Goal: Obtain resource: Download file/media

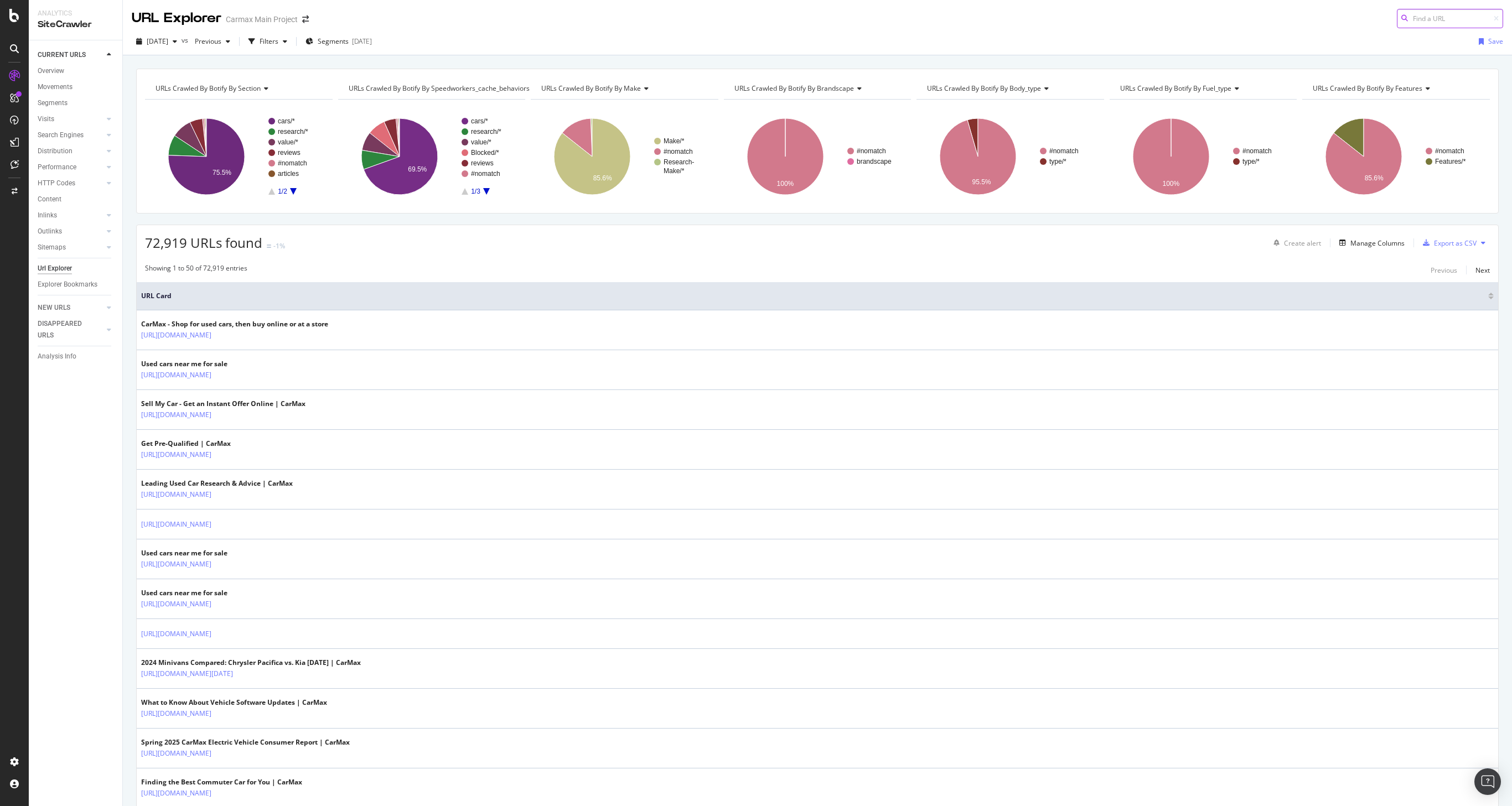
click at [1424, 21] on input at bounding box center [1450, 18] width 106 height 19
paste input "https://www.carmax.com/value/toyota/tacoma/2023"
type input "https://www.carmax.com/value/toyota/tacoma/2023"
click at [1345, 30] on span "https://www.carmax.com/value/toyota/tacoma/2023" at bounding box center [1314, 32] width 73 height 9
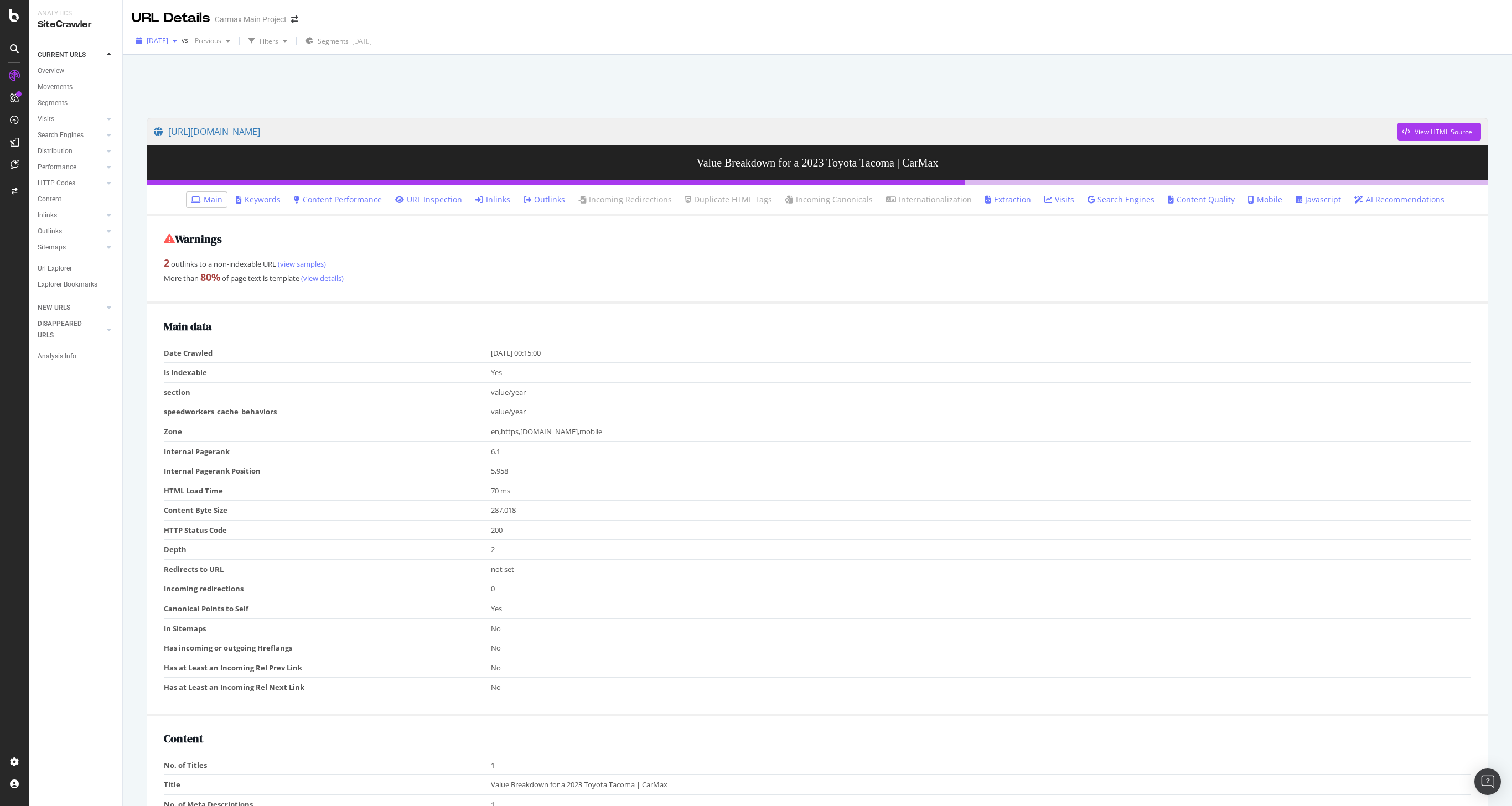
click at [168, 42] on span "2025 Oct. 12th" at bounding box center [157, 40] width 22 height 9
click at [183, 89] on div "2024 Feb. 11th" at bounding box center [177, 88] width 59 height 10
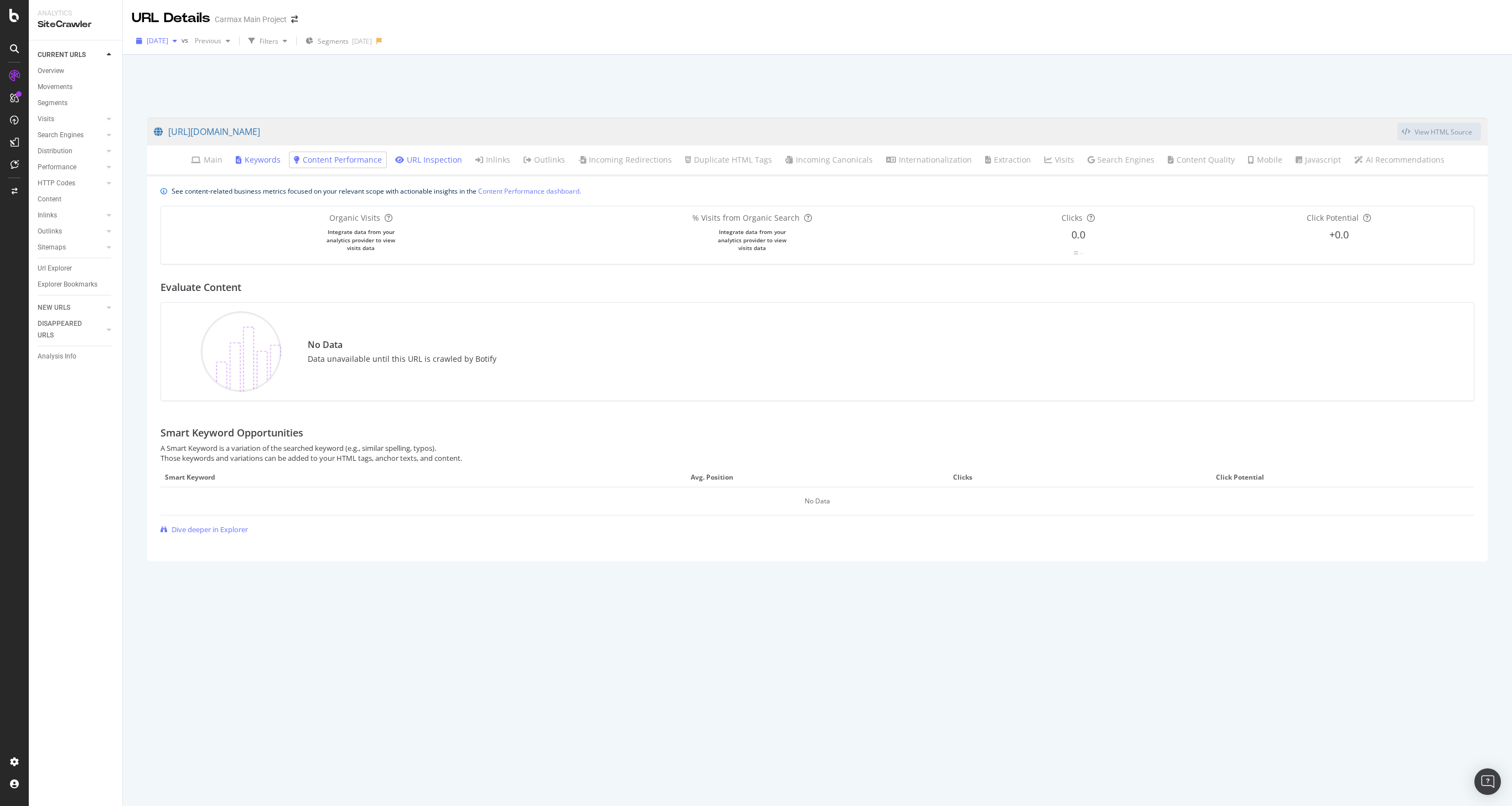
click at [168, 43] on span "2024 Feb. 11th" at bounding box center [157, 40] width 22 height 9
click at [179, 140] on div "2025 Apr. 30th" at bounding box center [177, 140] width 59 height 10
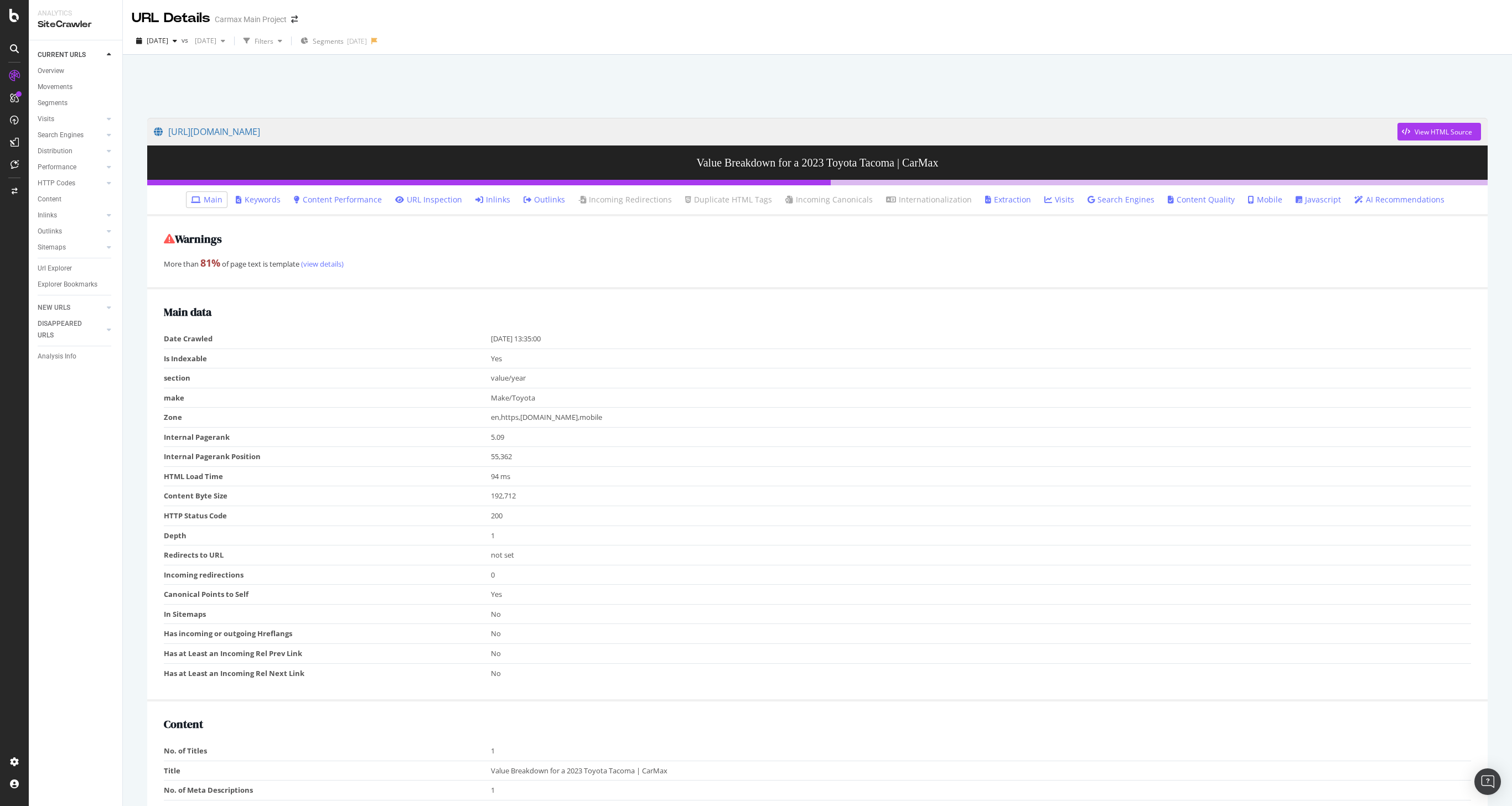
scroll to position [2, 0]
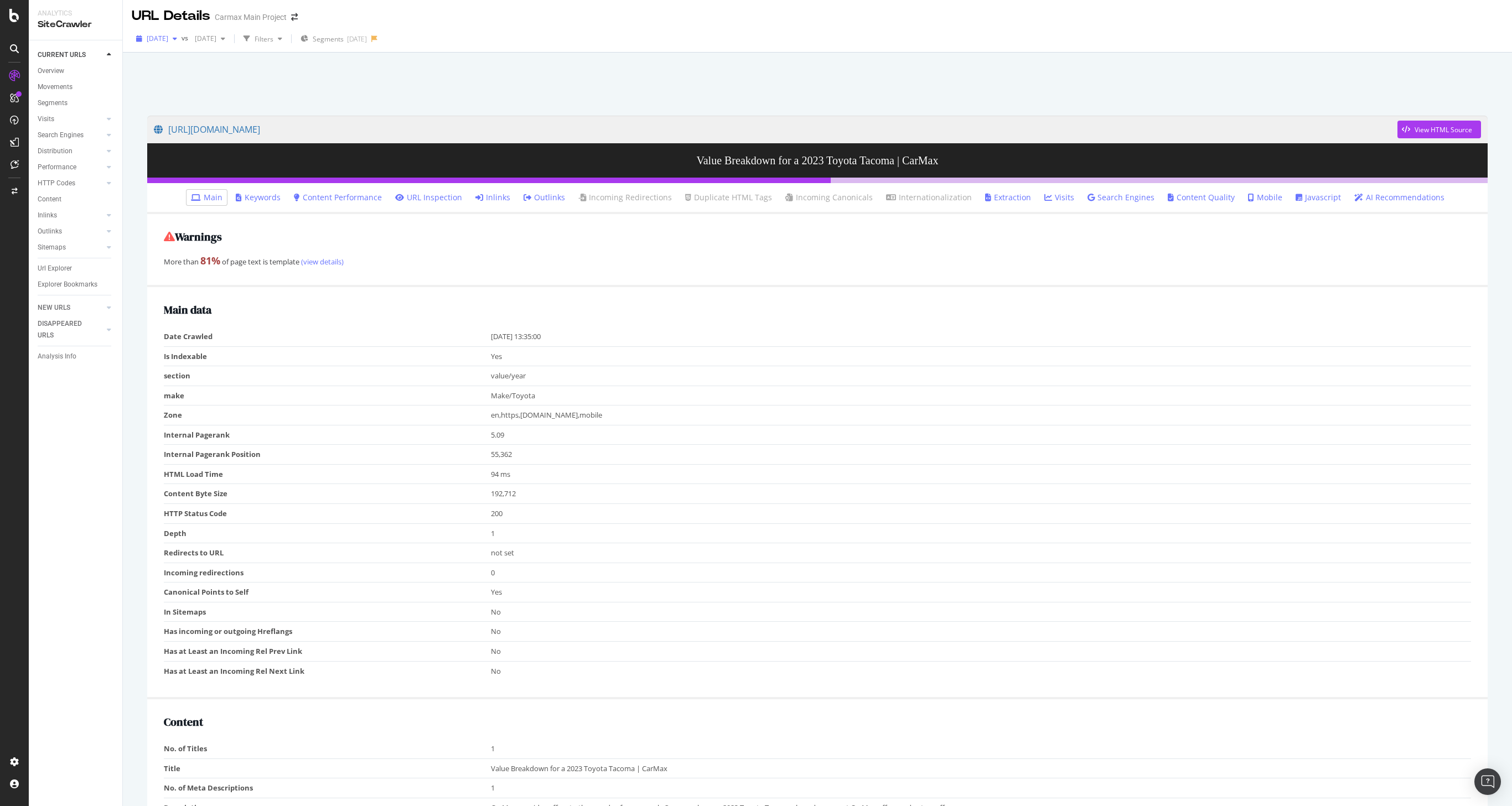
click at [158, 38] on span "2025 Apr. 30th" at bounding box center [157, 39] width 22 height 9
click at [163, 37] on span "2025 Apr. 30th" at bounding box center [157, 39] width 22 height 9
click at [191, 116] on div "2025 Mar. 30th" at bounding box center [177, 116] width 59 height 10
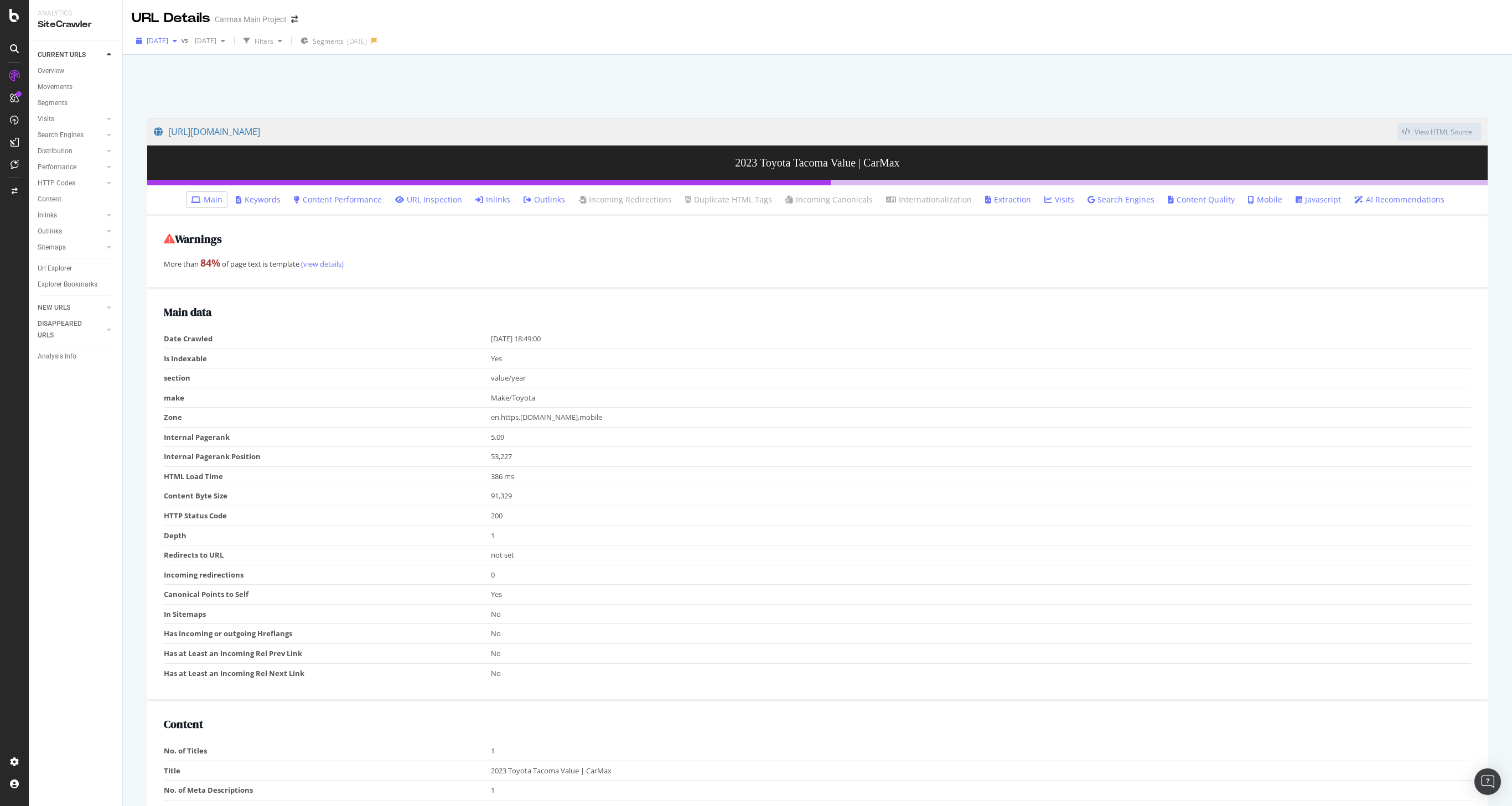
click at [167, 42] on span "2025 Mar. 30th" at bounding box center [157, 40] width 22 height 9
click at [189, 133] on div "2025 Apr. 30th" at bounding box center [177, 137] width 59 height 10
click at [1420, 131] on div "View HTML Source" at bounding box center [1443, 132] width 58 height 9
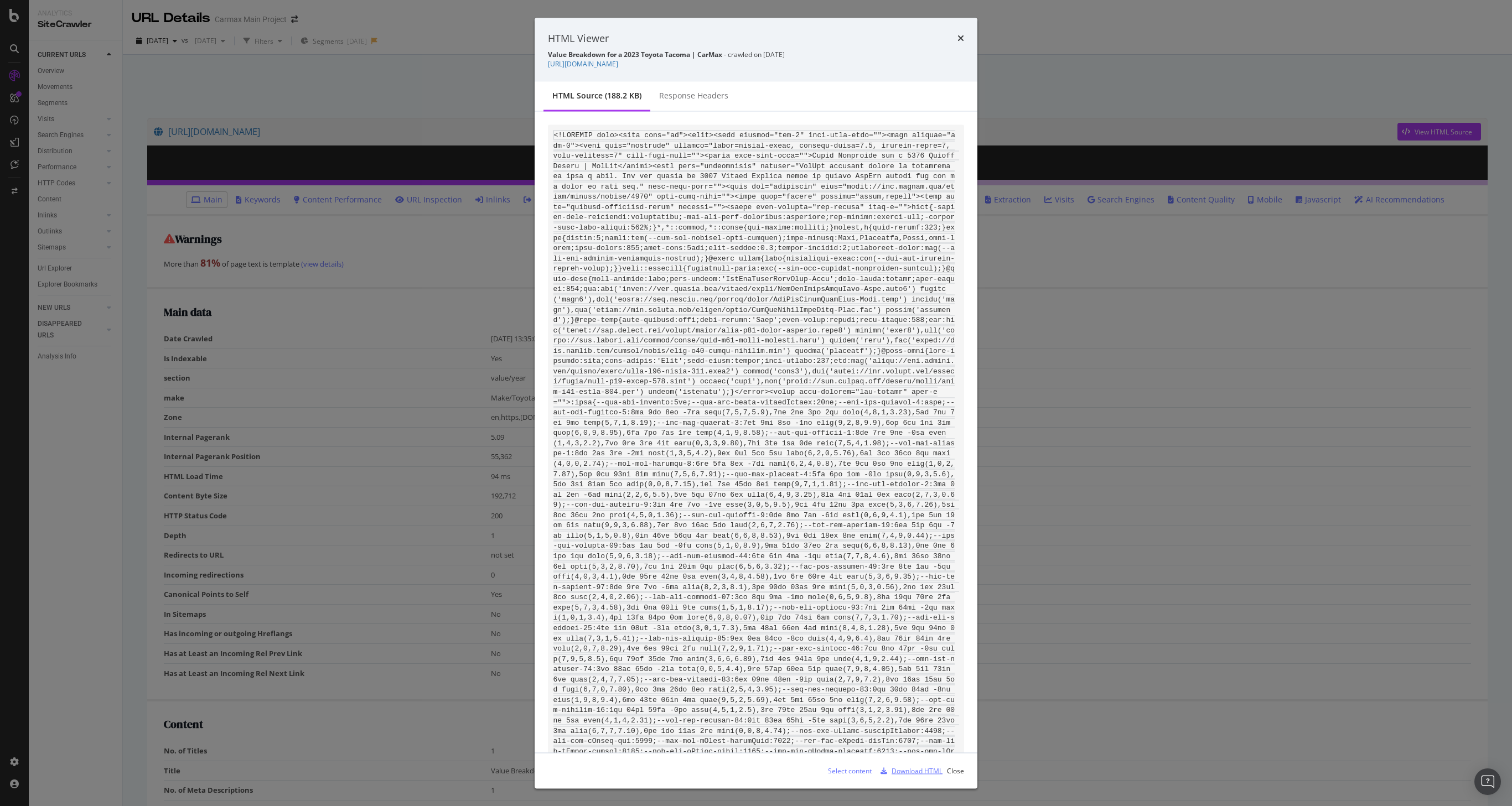
click at [907, 771] on div "Download HTML" at bounding box center [917, 770] width 51 height 9
